Goal: Task Accomplishment & Management: Complete application form

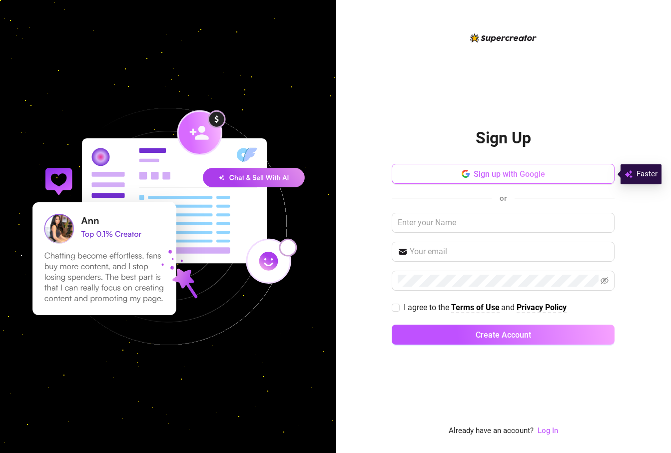
click at [526, 170] on span "Sign up with Google" at bounding box center [509, 173] width 71 height 9
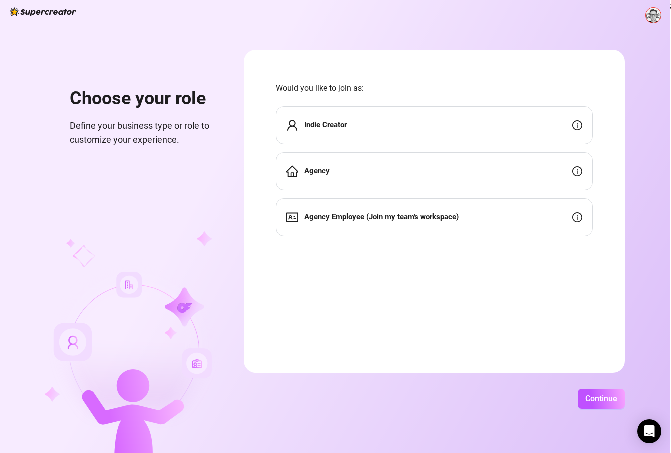
click at [419, 175] on div "Agency" at bounding box center [434, 171] width 317 height 38
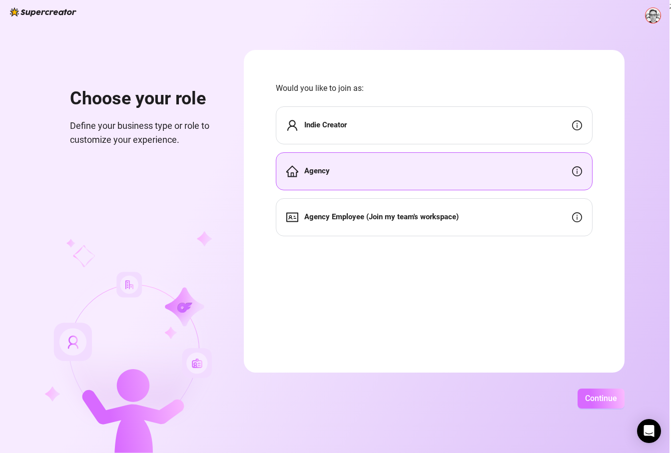
click at [591, 394] on span "Continue" at bounding box center [601, 398] width 32 height 9
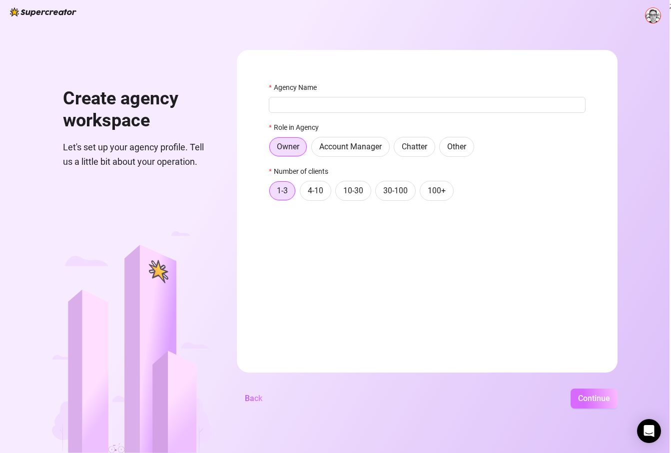
click at [599, 405] on button "Continue" at bounding box center [593, 399] width 47 height 20
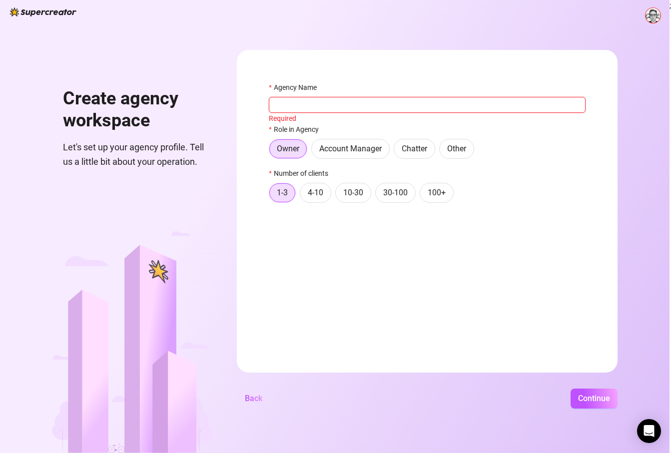
click at [421, 110] on input "Agency Name" at bounding box center [427, 105] width 317 height 16
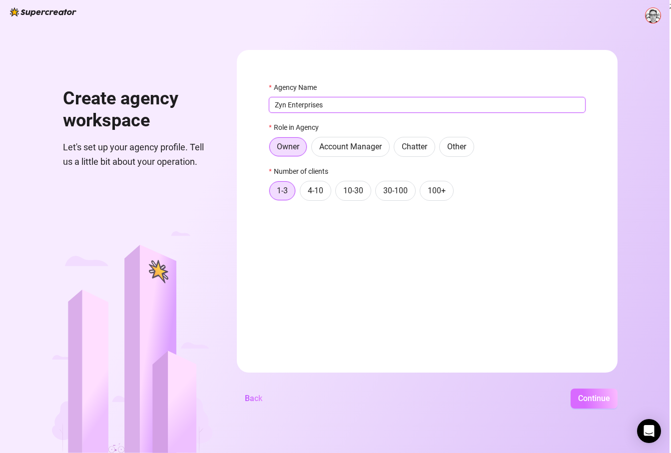
type input "Zyn Enterprises"
click at [579, 394] on span "Continue" at bounding box center [594, 398] width 32 height 9
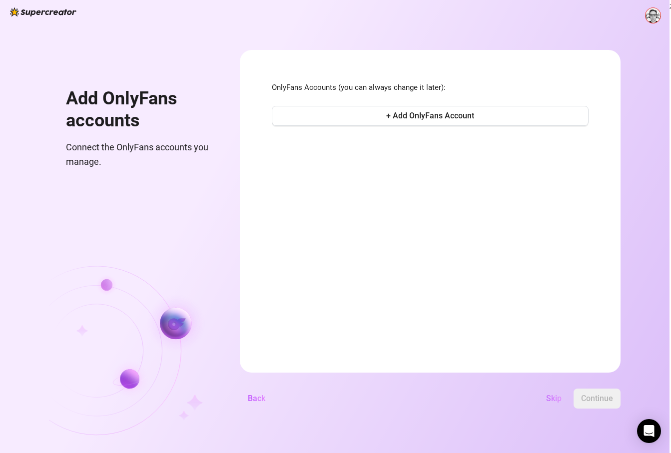
click at [546, 402] on span "Skip" at bounding box center [553, 398] width 15 height 9
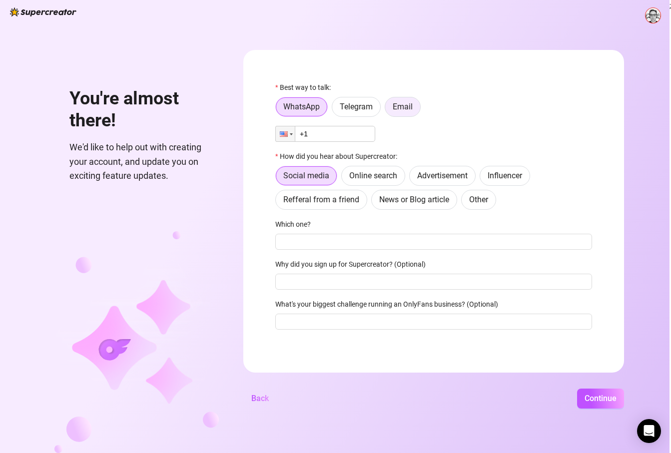
click at [406, 109] on span "Email" at bounding box center [403, 106] width 20 height 9
click at [388, 109] on input "Email" at bounding box center [388, 109] width 0 height 0
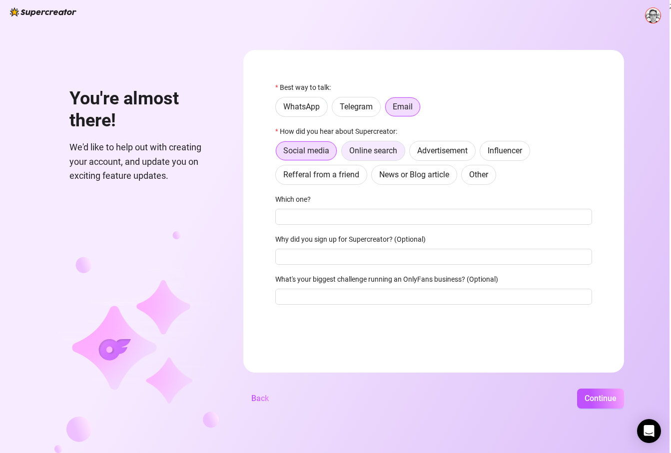
click at [394, 158] on label "Online search" at bounding box center [373, 151] width 64 height 20
click at [344, 153] on input "Online search" at bounding box center [344, 153] width 0 height 0
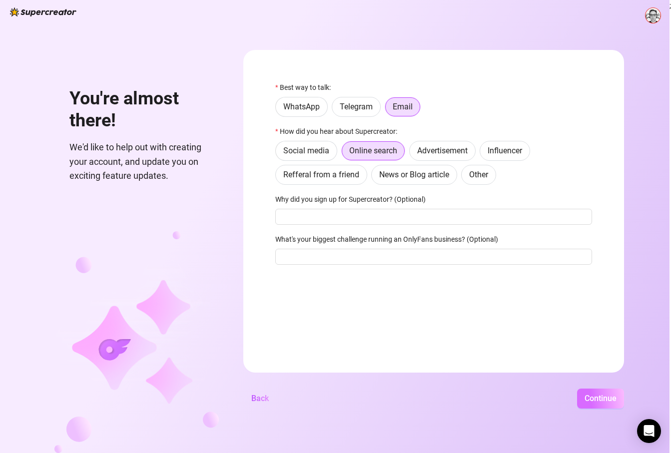
click at [601, 401] on span "Continue" at bounding box center [600, 398] width 32 height 9
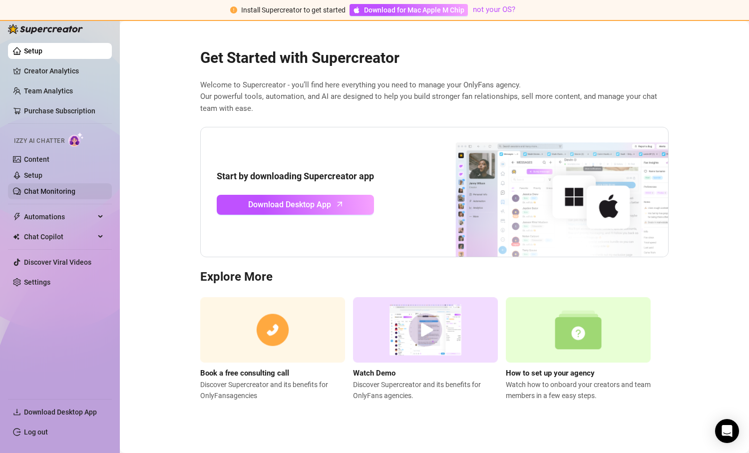
click at [75, 195] on link "Chat Monitoring" at bounding box center [49, 191] width 51 height 8
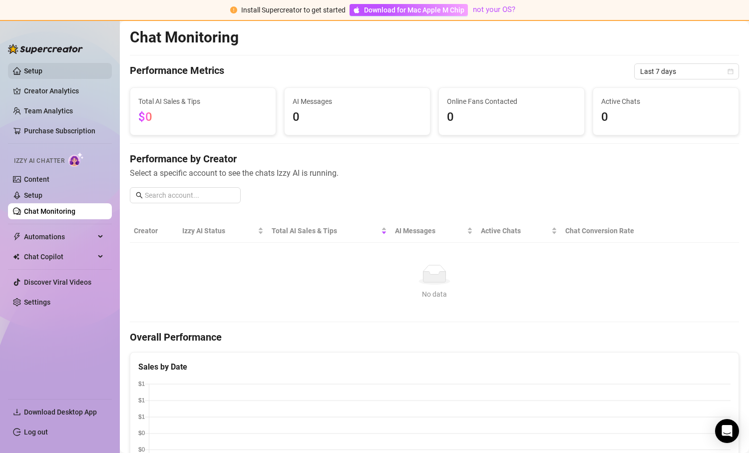
click at [42, 71] on link "Setup" at bounding box center [33, 71] width 18 height 8
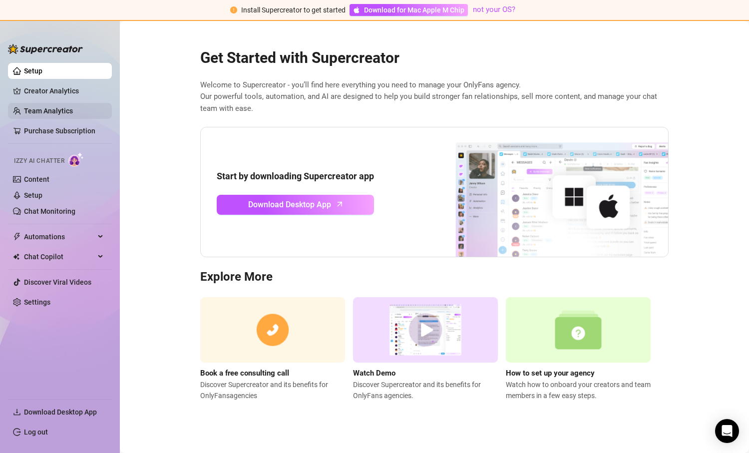
click at [73, 110] on link "Team Analytics" at bounding box center [48, 111] width 49 height 8
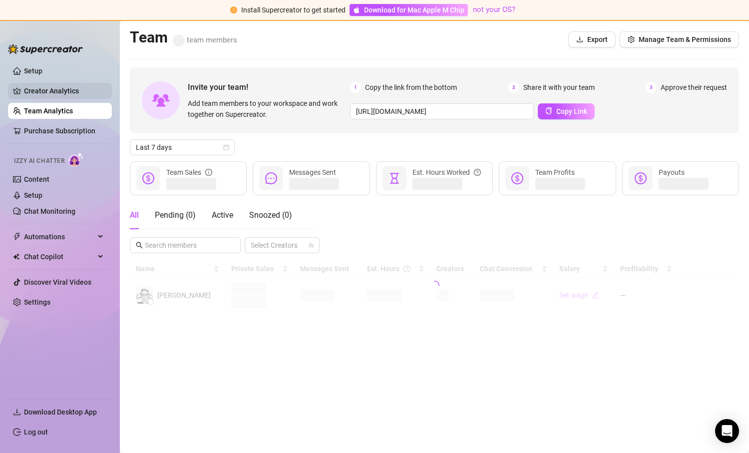
click at [65, 88] on link "Creator Analytics" at bounding box center [64, 91] width 80 height 16
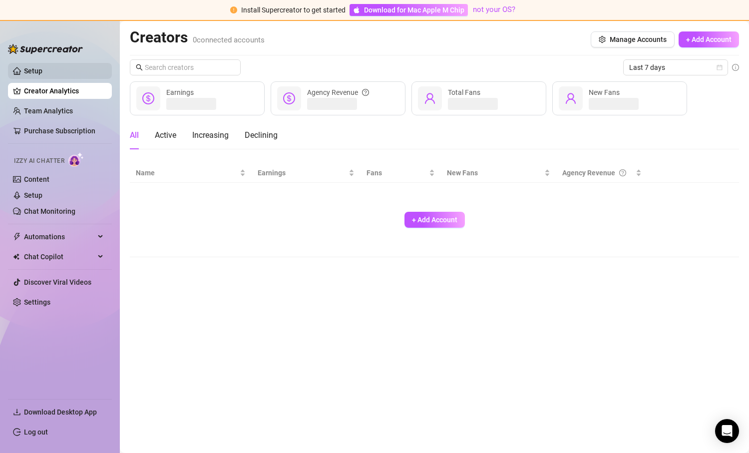
click at [42, 70] on link "Setup" at bounding box center [33, 71] width 18 height 8
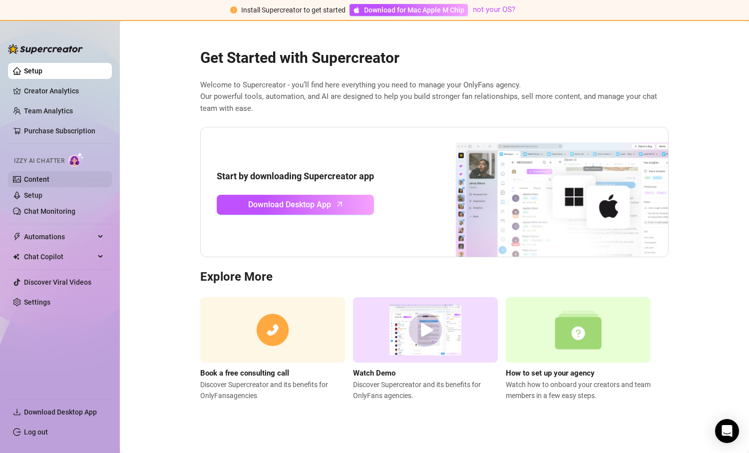
click at [49, 179] on link "Content" at bounding box center [36, 179] width 25 height 8
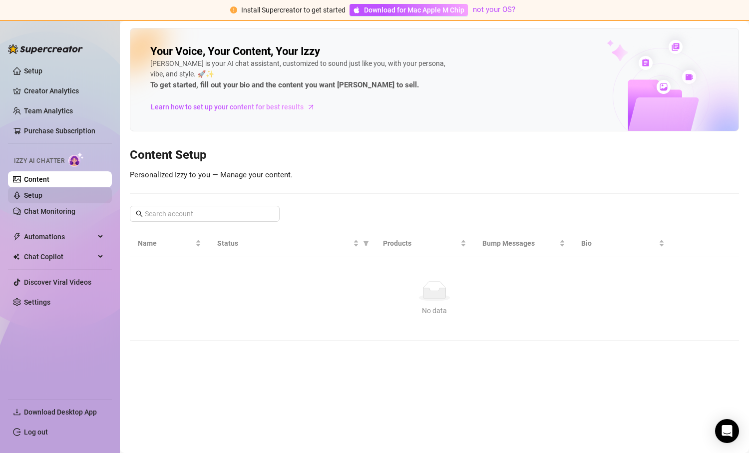
click at [42, 192] on link "Setup" at bounding box center [33, 195] width 18 height 8
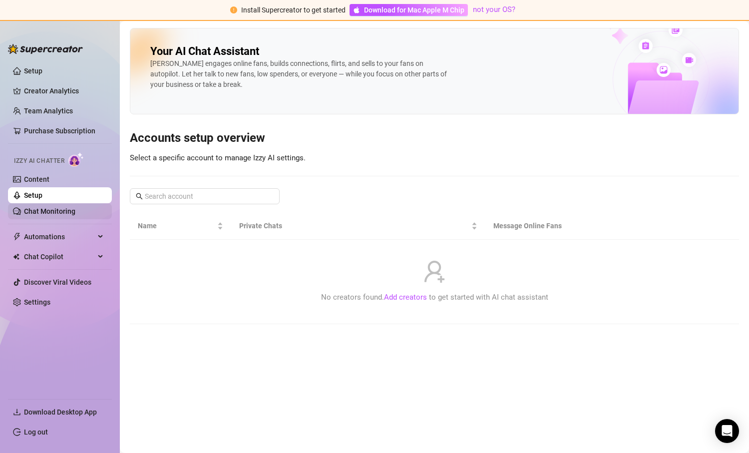
click at [75, 208] on link "Chat Monitoring" at bounding box center [49, 211] width 51 height 8
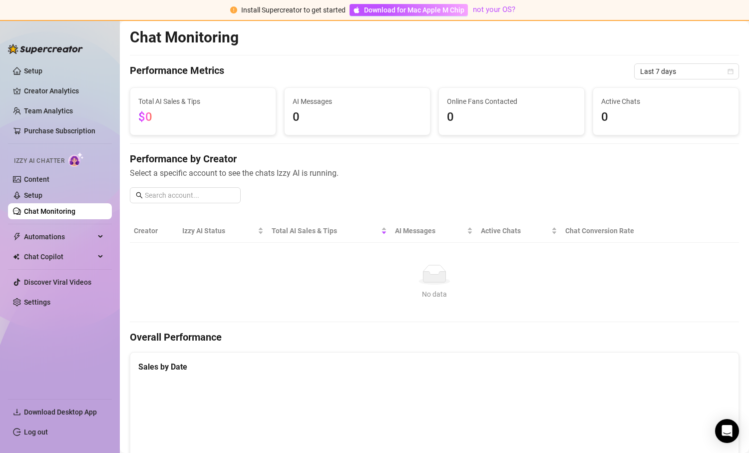
click at [75, 207] on link "Chat Monitoring" at bounding box center [49, 211] width 51 height 8
click at [42, 199] on link "Setup" at bounding box center [33, 195] width 18 height 8
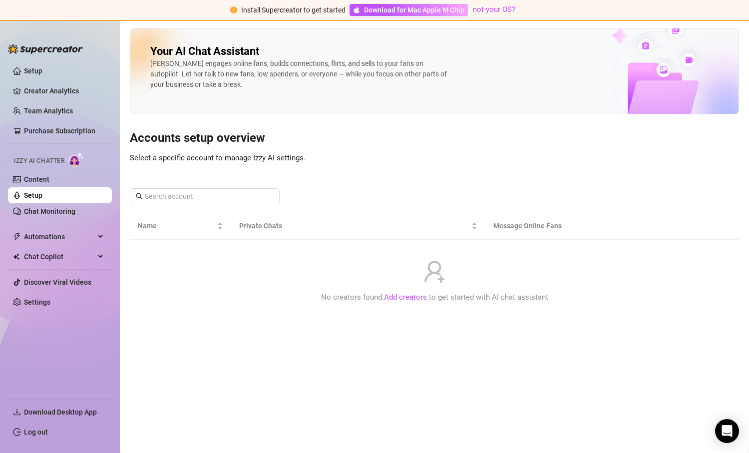
click at [42, 193] on link "Setup" at bounding box center [33, 195] width 18 height 8
click at [49, 183] on link "Content" at bounding box center [36, 179] width 25 height 8
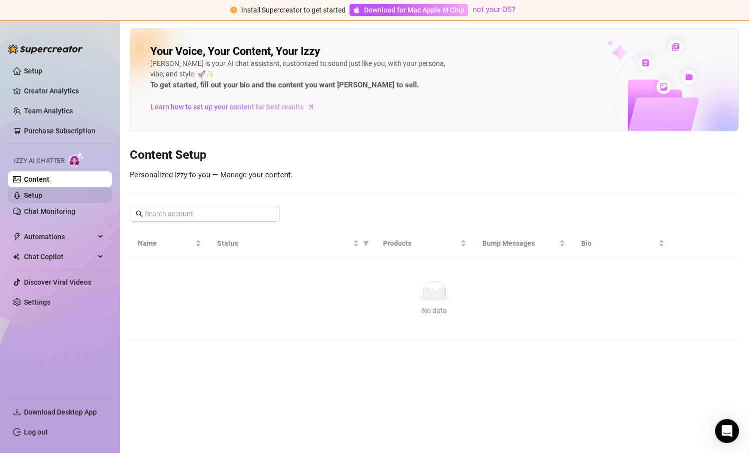
click at [42, 195] on link "Setup" at bounding box center [33, 195] width 18 height 8
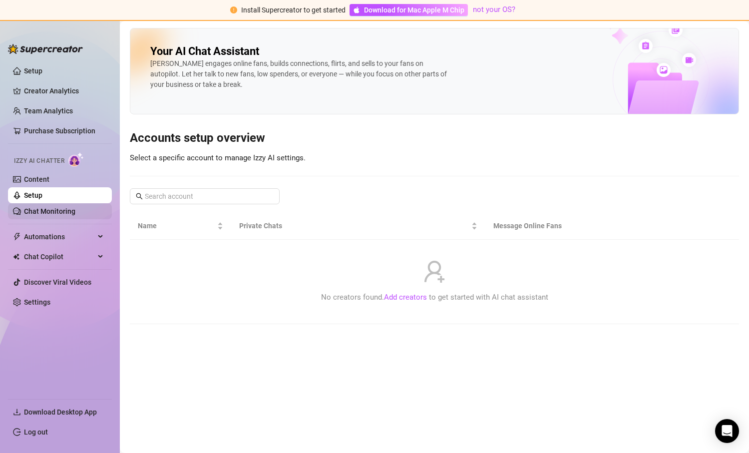
click at [75, 208] on link "Chat Monitoring" at bounding box center [49, 211] width 51 height 8
